Goal: Information Seeking & Learning: Learn about a topic

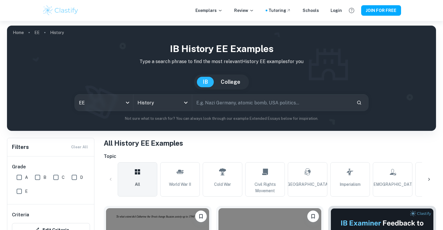
scroll to position [94, 0]
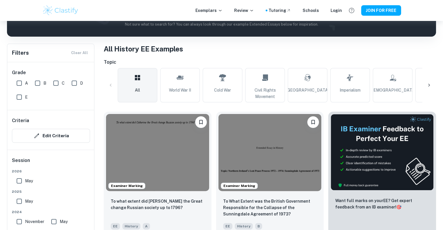
click at [145, 152] on img at bounding box center [157, 152] width 103 height 77
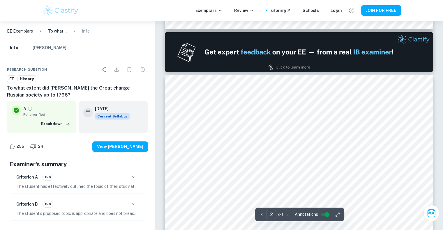
scroll to position [394, 0]
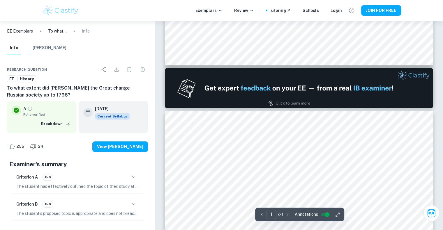
type input "2"
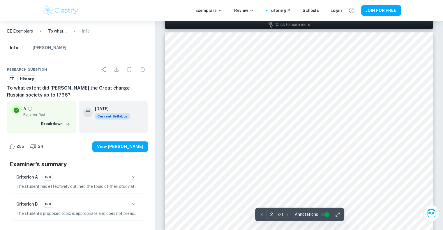
scroll to position [420, 0]
